Goal: Transaction & Acquisition: Purchase product/service

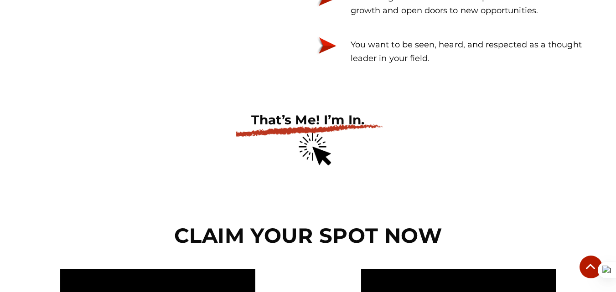
scroll to position [3016, 0]
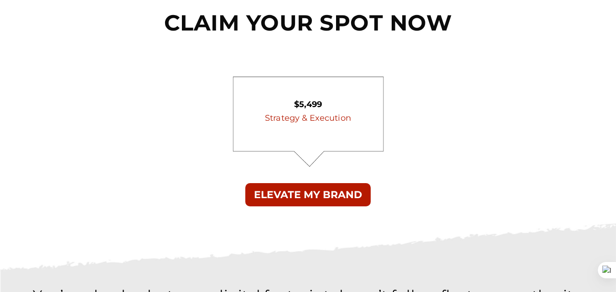
scroll to position [2690, 0]
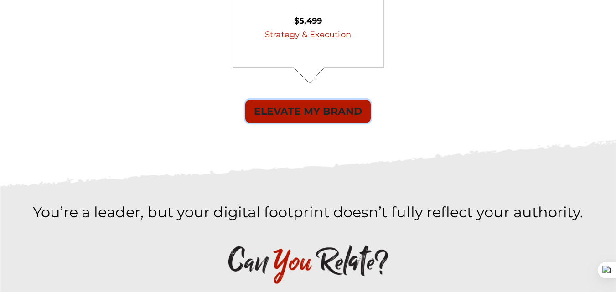
click at [339, 112] on button "ELEVATE MY BRAND" at bounding box center [307, 111] width 125 height 23
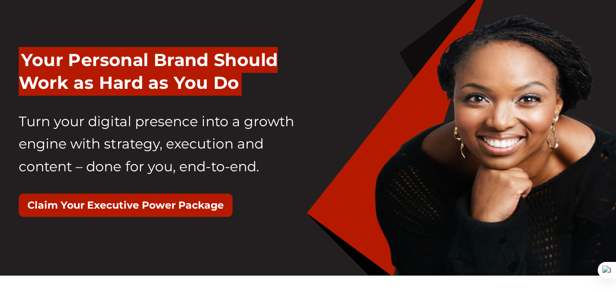
scroll to position [0, 0]
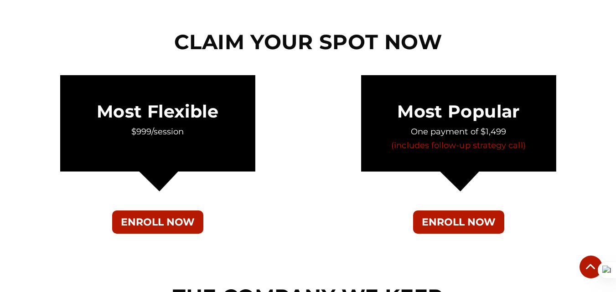
scroll to position [3237, 0]
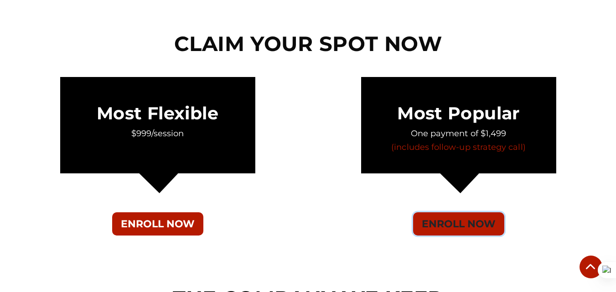
click at [477, 225] on button "ENROLL NOW" at bounding box center [458, 223] width 91 height 23
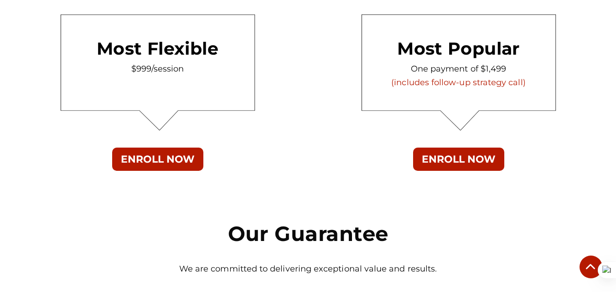
scroll to position [5426, 0]
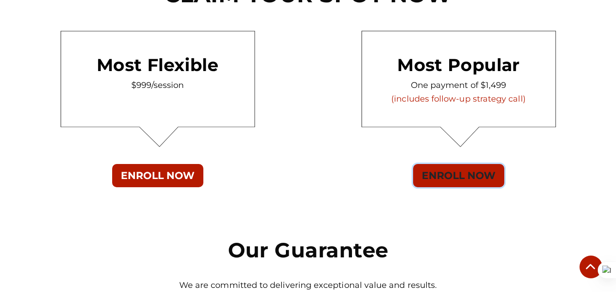
click at [435, 172] on button "ENROLL NOW" at bounding box center [458, 175] width 91 height 23
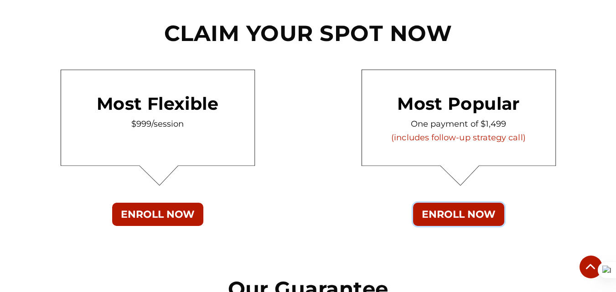
scroll to position [5335, 0]
